Goal: Task Accomplishment & Management: Use online tool/utility

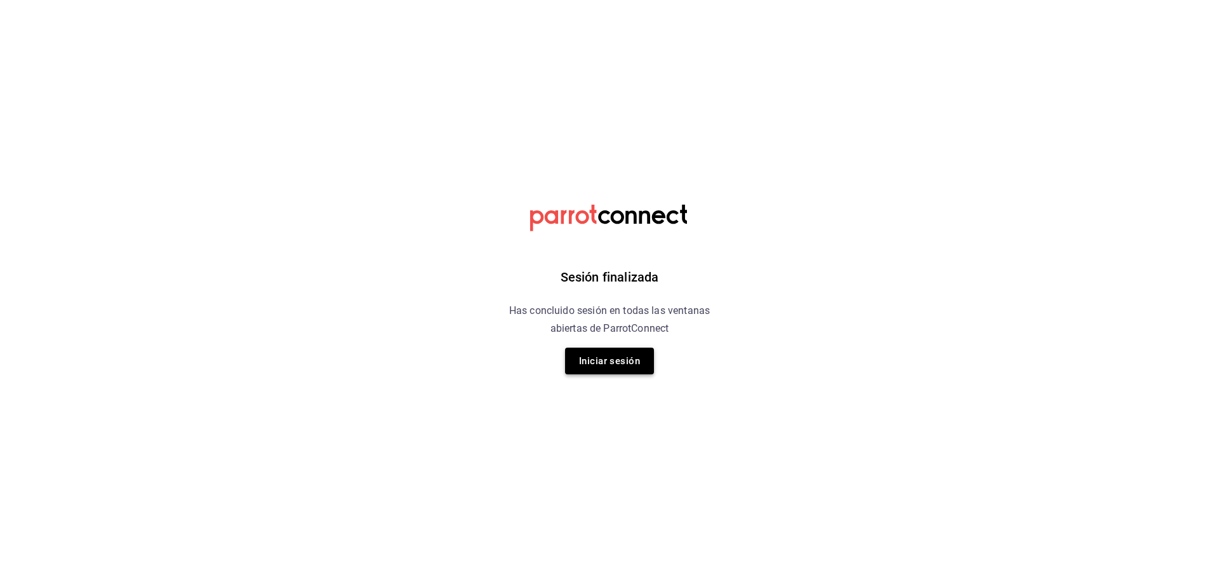
click at [600, 369] on button "Iniciar sesión" at bounding box center [609, 360] width 89 height 27
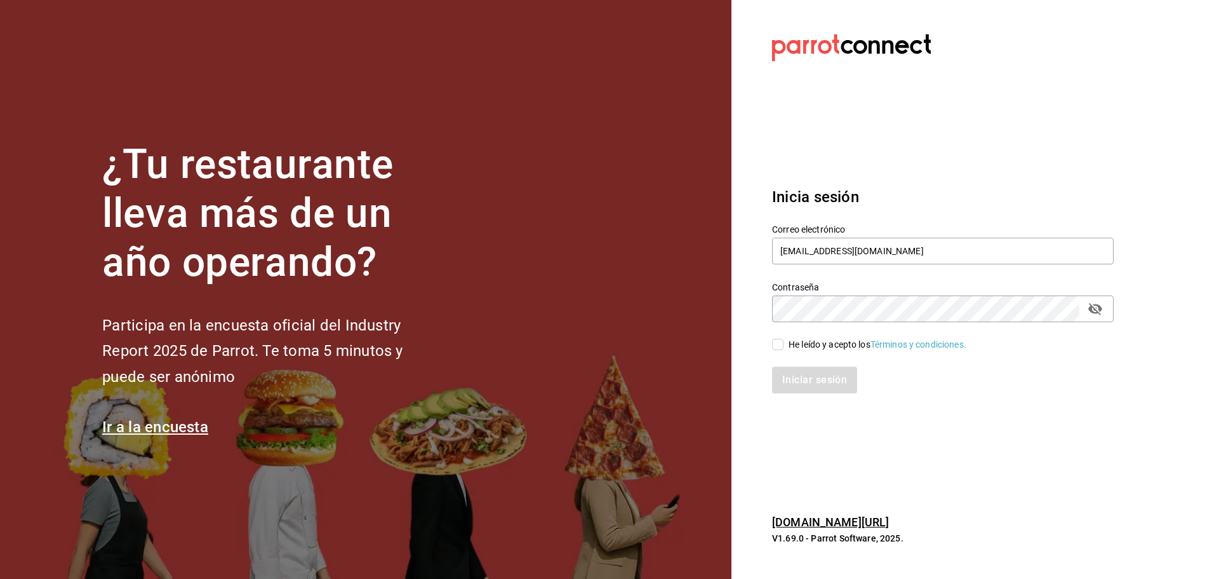
click at [774, 345] on input "He leído y acepto los Términos y condiciones." at bounding box center [777, 344] width 11 height 11
checkbox input "true"
click at [798, 379] on button "Iniciar sesión" at bounding box center [815, 379] width 86 height 27
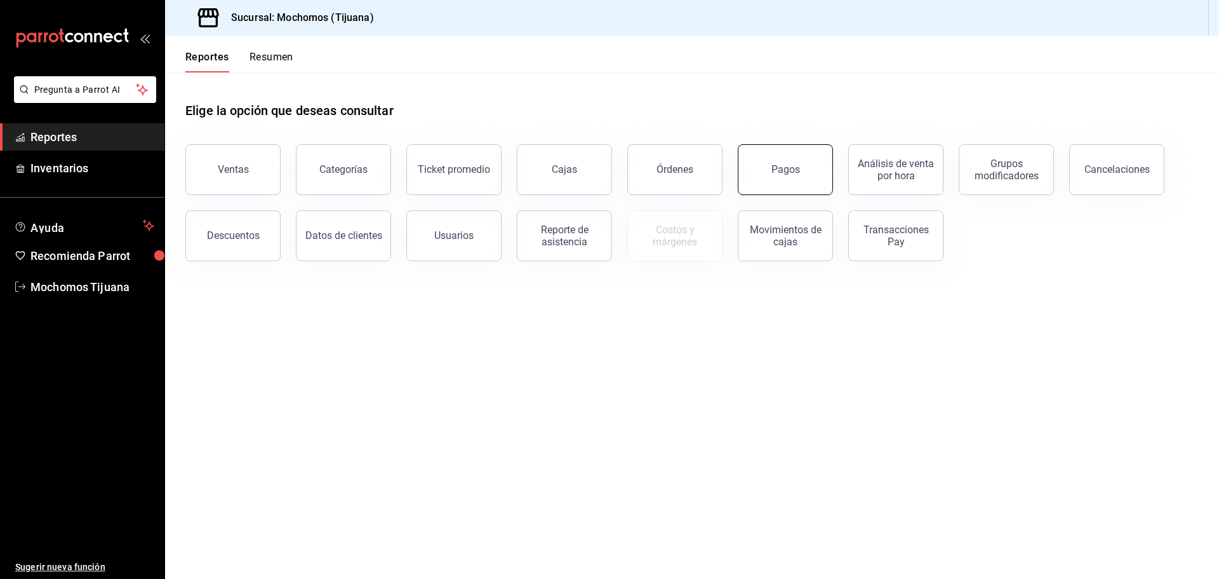
click at [756, 164] on button "Pagos" at bounding box center [785, 169] width 95 height 51
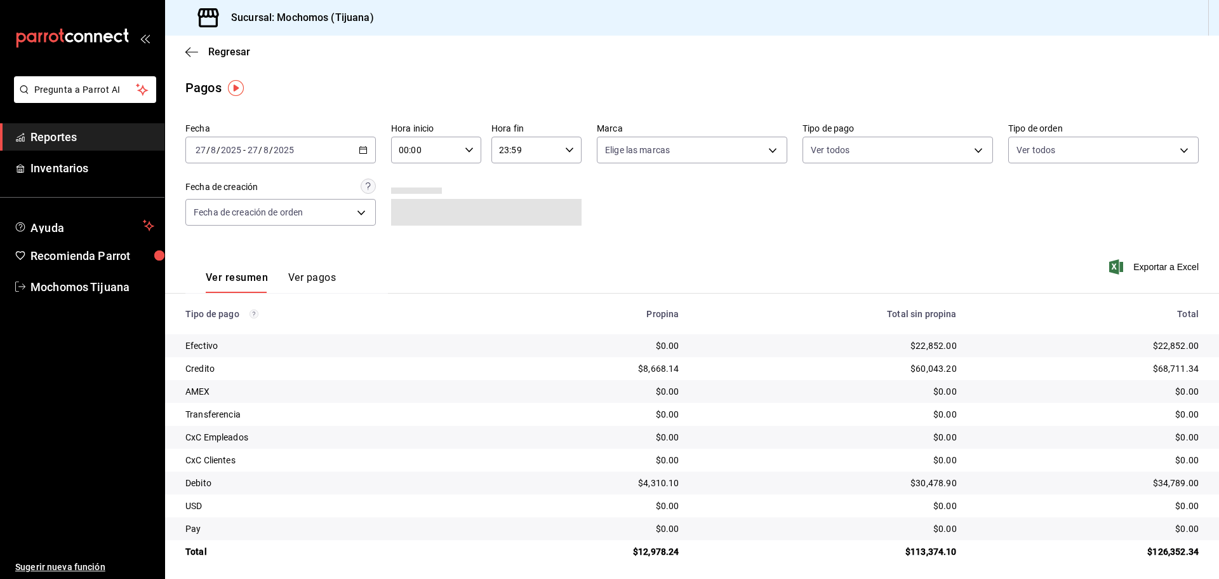
click at [366, 153] on div "2025-08-27 27 / 8 / 2025 - 2025-08-27 27 / 8 / 2025" at bounding box center [280, 150] width 191 height 27
click at [236, 194] on span "Hoy" at bounding box center [245, 188] width 98 height 13
click at [469, 147] on icon "button" at bounding box center [469, 149] width 9 height 9
click at [417, 247] on button "04" at bounding box center [412, 240] width 40 height 25
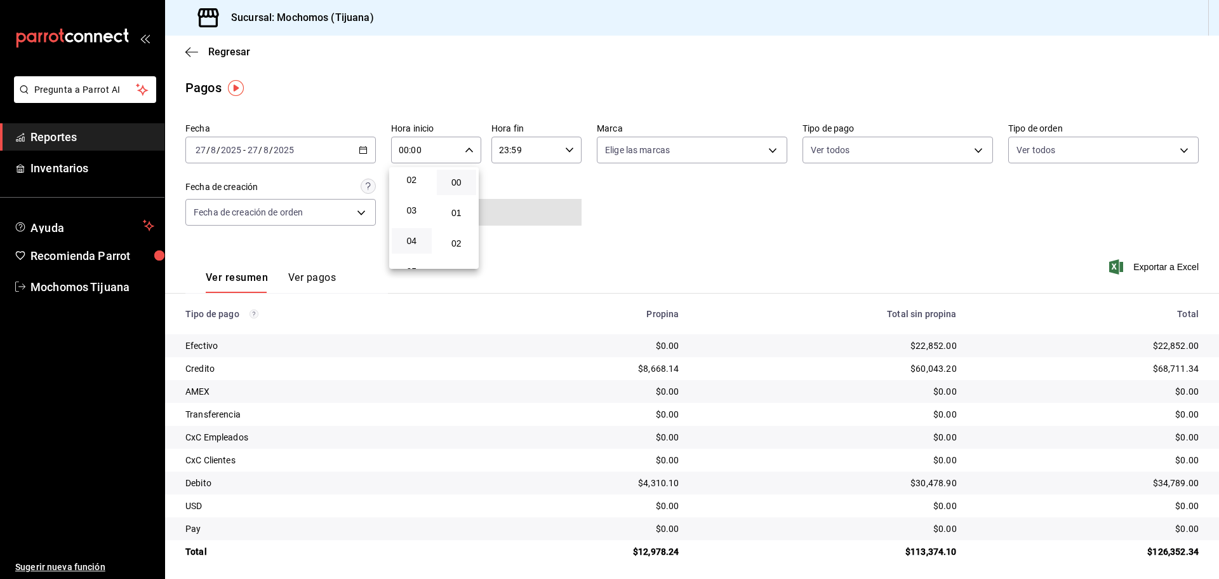
type input "04:00"
click at [972, 154] on div at bounding box center [609, 289] width 1219 height 579
click at [972, 150] on body "Pregunta a Parrot AI Reportes Inventarios Ayuda Recomienda Parrot Mochomos Tiju…" at bounding box center [609, 289] width 1219 height 579
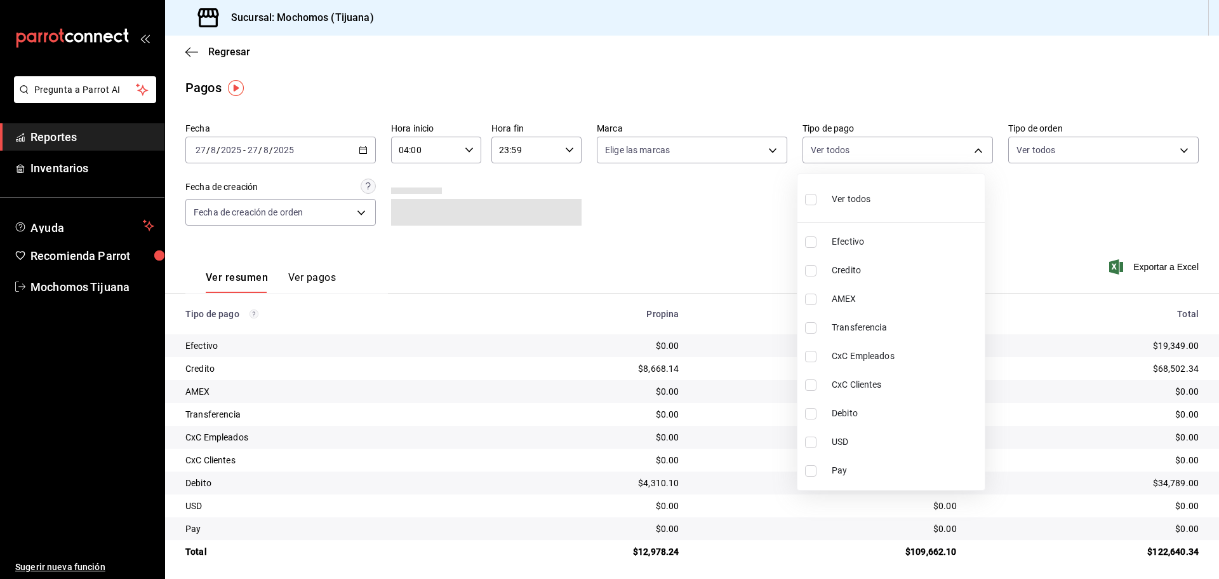
click at [924, 273] on span "Credito" at bounding box center [906, 270] width 148 height 13
type input "a27a072c-b141-4985-9f83-ae60dbe2196b"
checkbox input "true"
click at [899, 415] on span "Debito" at bounding box center [912, 412] width 148 height 13
type input "a27a072c-b141-4985-9f83-ae60dbe2196b,b7370aa5-450f-4a05-bab4-2784151f97fb"
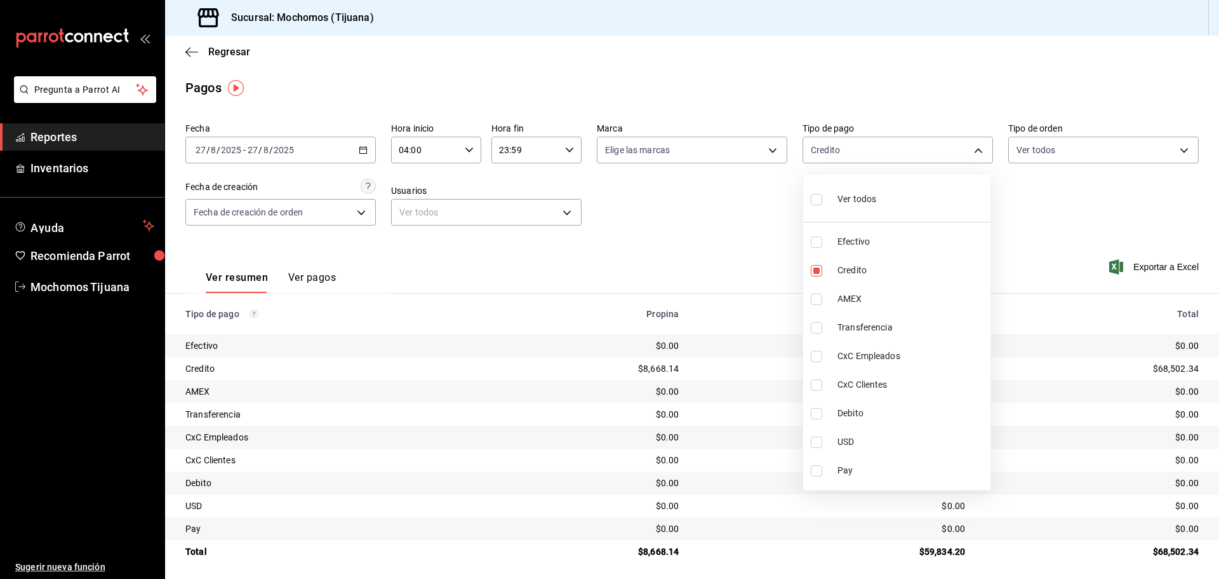
checkbox input "true"
